Goal: Information Seeking & Learning: Learn about a topic

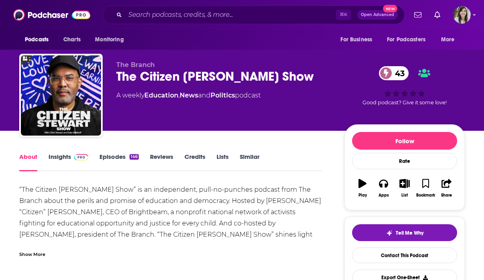
click at [34, 252] on div "Show More" at bounding box center [32, 254] width 26 height 8
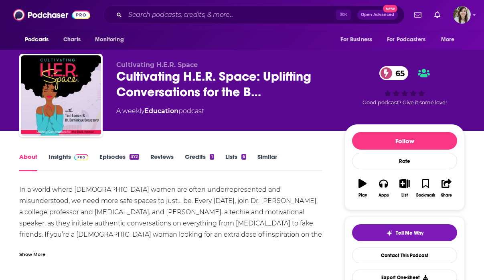
click at [34, 254] on div "Show More" at bounding box center [32, 254] width 26 height 8
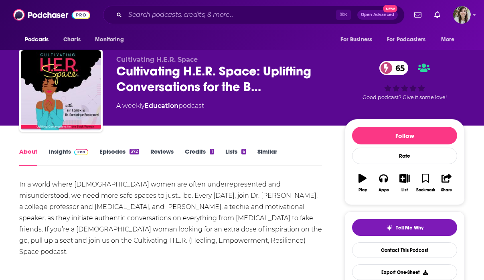
scroll to position [6, 0]
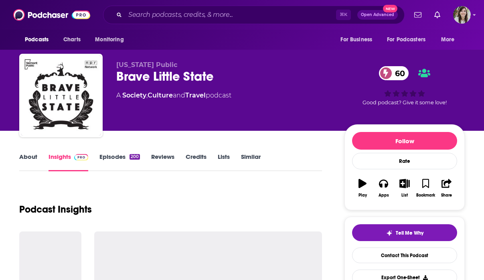
click at [33, 158] on link "About" at bounding box center [28, 162] width 18 height 18
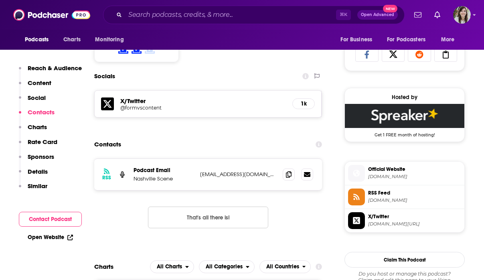
scroll to position [535, 0]
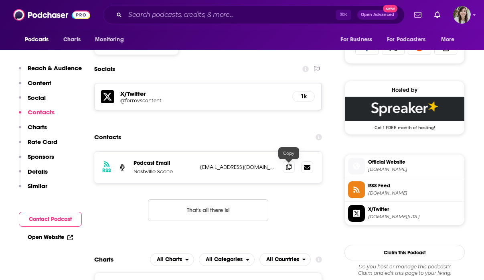
click at [284, 167] on span at bounding box center [289, 167] width 12 height 12
